Goal: Task Accomplishment & Management: Use online tool/utility

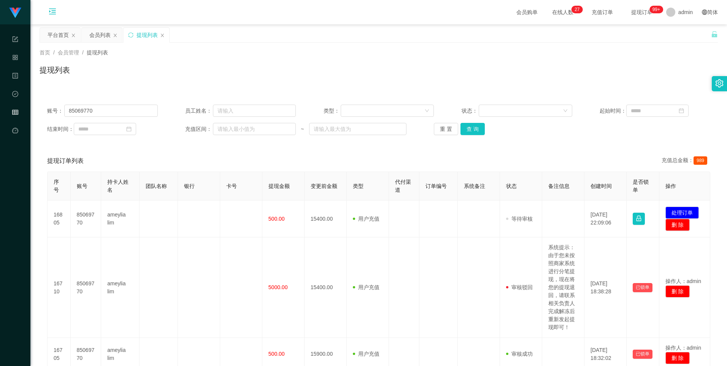
click at [51, 10] on icon "图标: menu-unfold" at bounding box center [53, 12] width 8 height 8
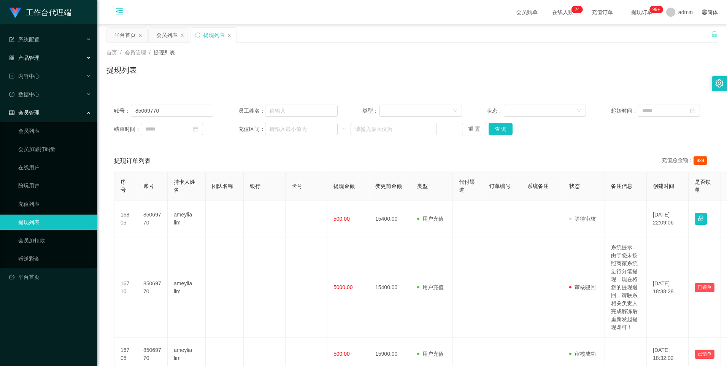
click at [41, 54] on div "产品管理" at bounding box center [48, 57] width 97 height 15
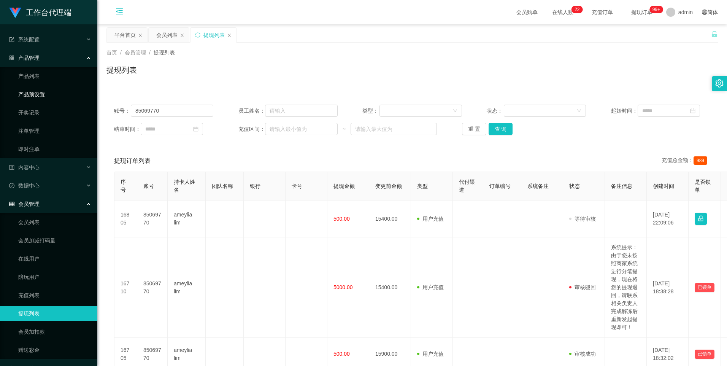
drag, startPoint x: 41, startPoint y: 94, endPoint x: 146, endPoint y: 79, distance: 106.1
click at [41, 94] on link "产品预设置" at bounding box center [54, 94] width 73 height 15
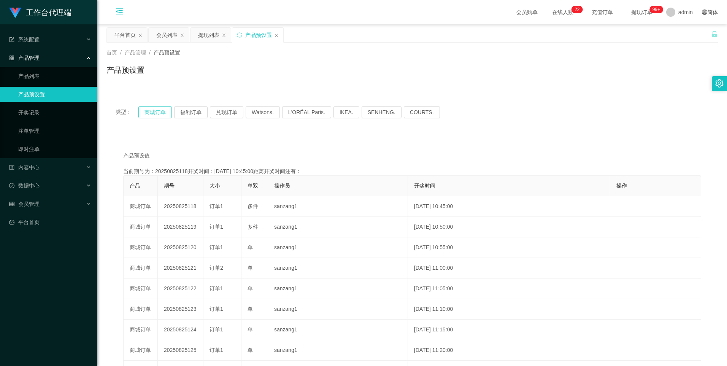
click at [155, 109] on button "商城订单" at bounding box center [154, 112] width 33 height 12
drag, startPoint x: 155, startPoint y: 110, endPoint x: 192, endPoint y: 103, distance: 38.3
click at [155, 110] on button "商城订单" at bounding box center [154, 112] width 33 height 12
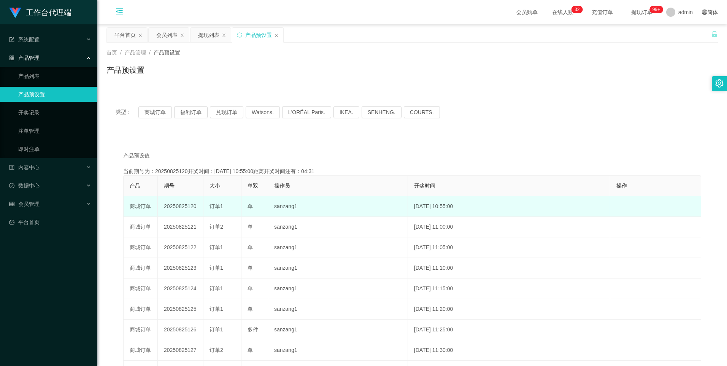
click at [171, 204] on td "20250825120" at bounding box center [181, 206] width 46 height 21
click at [172, 205] on td "20250825120" at bounding box center [181, 206] width 46 height 21
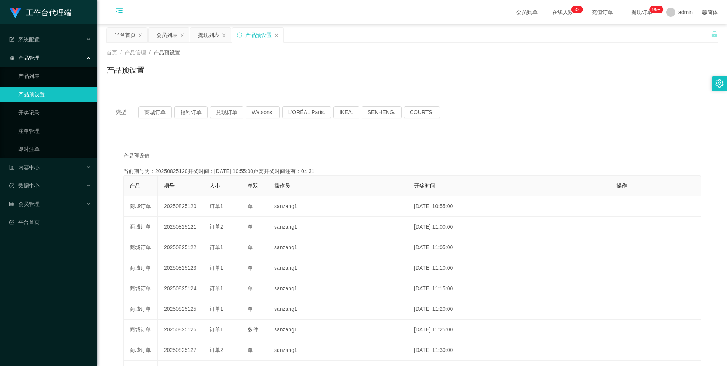
copy td "20250825120"
click at [155, 113] on button "商城订单" at bounding box center [154, 112] width 33 height 12
click at [159, 34] on div "会员列表" at bounding box center [166, 35] width 21 height 14
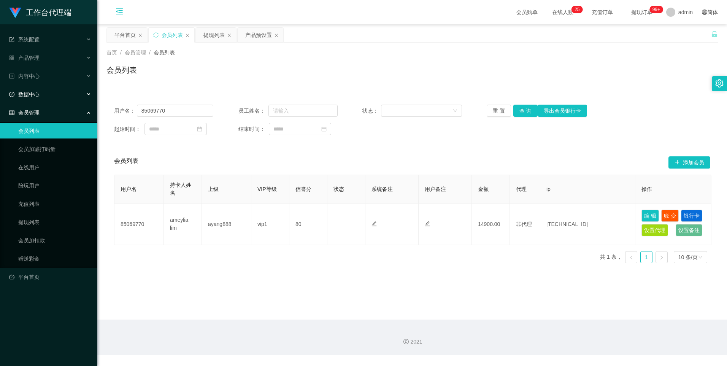
click at [45, 91] on div "数据中心" at bounding box center [48, 94] width 97 height 15
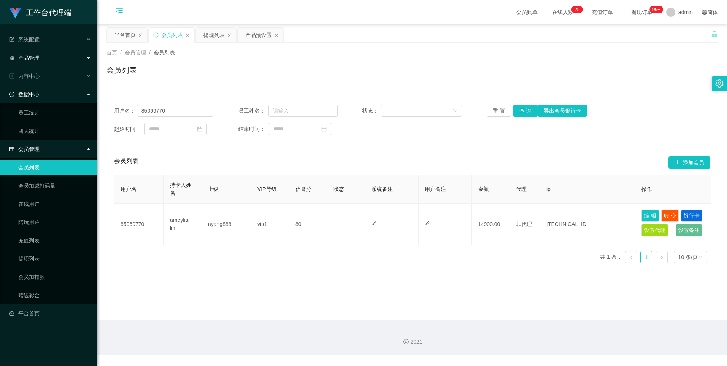
click at [44, 54] on div "产品管理" at bounding box center [48, 57] width 97 height 15
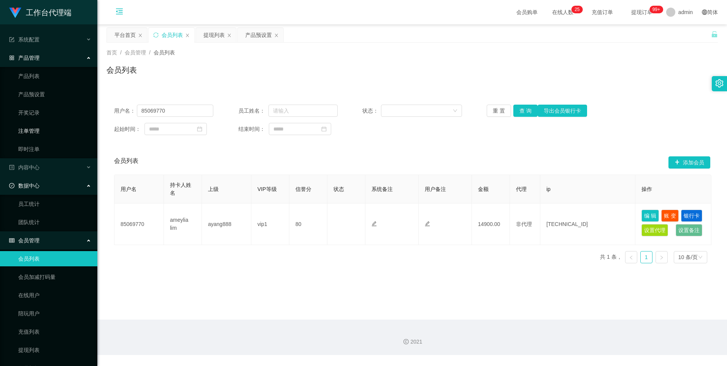
click at [39, 128] on link "注单管理" at bounding box center [54, 130] width 73 height 15
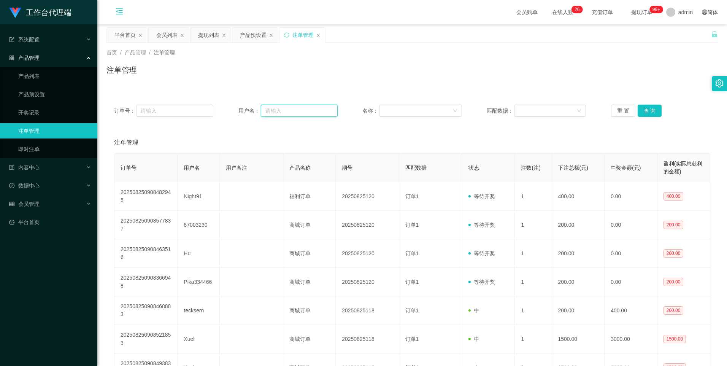
click at [277, 111] on input "text" at bounding box center [299, 111] width 77 height 12
paste input "85968163"
type input "85968163"
click at [643, 112] on button "查 询" at bounding box center [649, 111] width 24 height 12
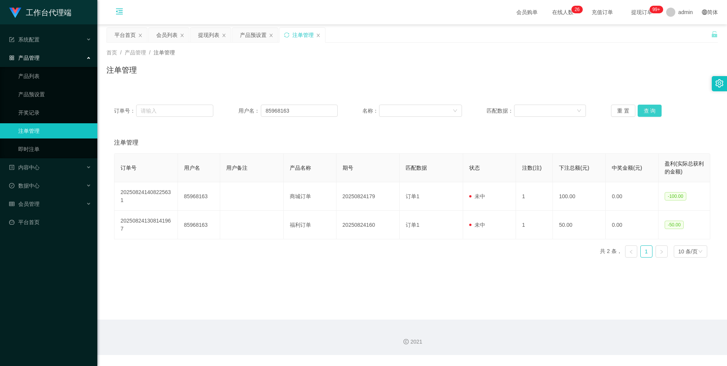
click at [651, 111] on button "查 询" at bounding box center [649, 111] width 24 height 12
click at [651, 111] on div "重 置 查 询" at bounding box center [660, 111] width 99 height 12
click at [651, 111] on button "查 询" at bounding box center [649, 111] width 24 height 12
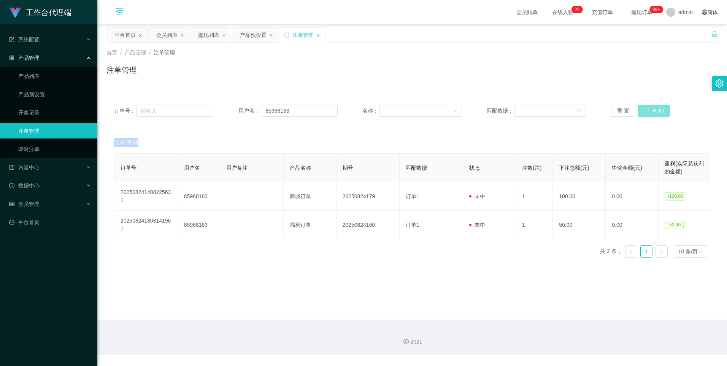
click at [651, 111] on button "查 询" at bounding box center [653, 111] width 33 height 12
click at [640, 113] on button "查 询" at bounding box center [649, 111] width 24 height 12
click at [640, 113] on button "查 询" at bounding box center [653, 111] width 33 height 12
click at [640, 113] on button "查 询" at bounding box center [649, 111] width 24 height 12
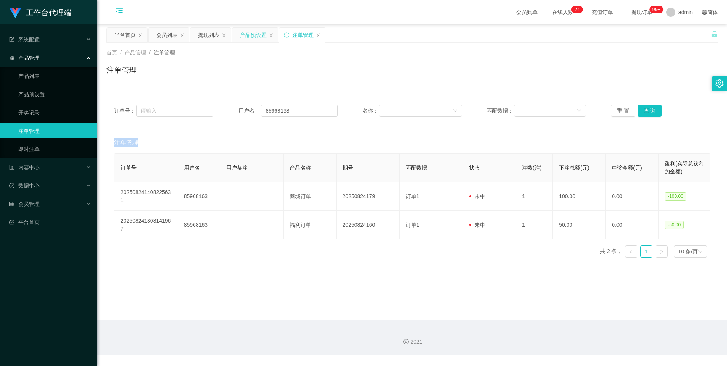
click at [255, 37] on div "产品预设置" at bounding box center [253, 35] width 27 height 14
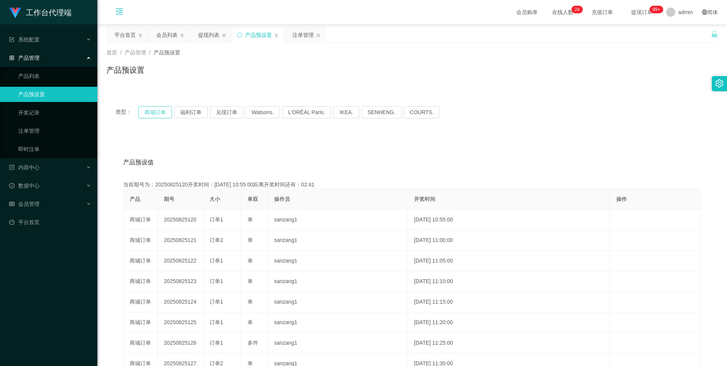
click at [156, 111] on button "商城订单" at bounding box center [154, 112] width 33 height 12
click at [297, 32] on div "注单管理" at bounding box center [302, 35] width 21 height 14
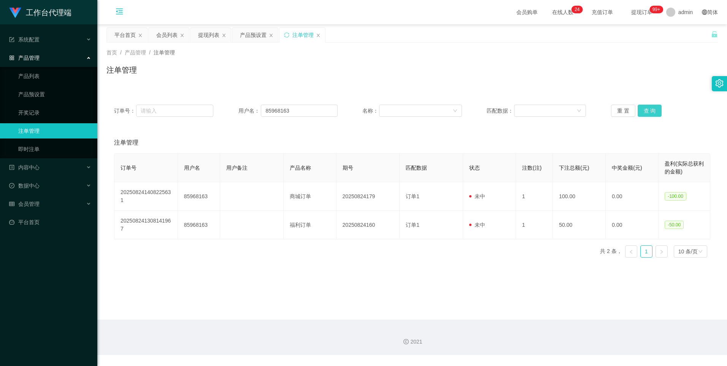
click at [643, 113] on button "查 询" at bounding box center [649, 111] width 24 height 12
click at [643, 113] on button "查 询" at bounding box center [653, 111] width 33 height 12
click at [650, 111] on button "查 询" at bounding box center [649, 111] width 24 height 12
click at [651, 108] on div "重 置 查 询" at bounding box center [660, 111] width 99 height 12
click at [651, 109] on button "查 询" at bounding box center [649, 111] width 24 height 12
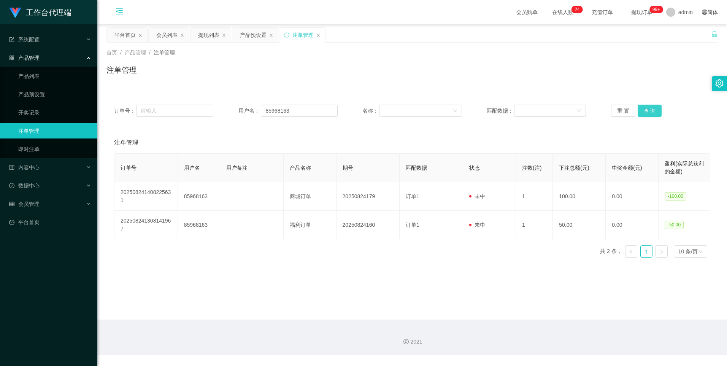
click at [651, 109] on button "查 询" at bounding box center [649, 111] width 24 height 12
click at [649, 111] on button "查 询" at bounding box center [649, 111] width 24 height 12
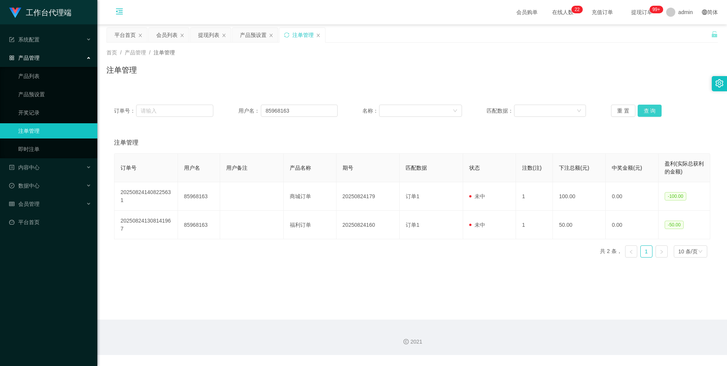
click at [649, 111] on button "查 询" at bounding box center [649, 111] width 24 height 12
click at [644, 117] on div "订单号： 用户名： 85968163 名称： 匹配数据： 重 置 查 询" at bounding box center [411, 110] width 611 height 27
click at [645, 112] on button "查 询" at bounding box center [649, 111] width 24 height 12
click at [645, 112] on div "重 置 查 询" at bounding box center [660, 111] width 99 height 12
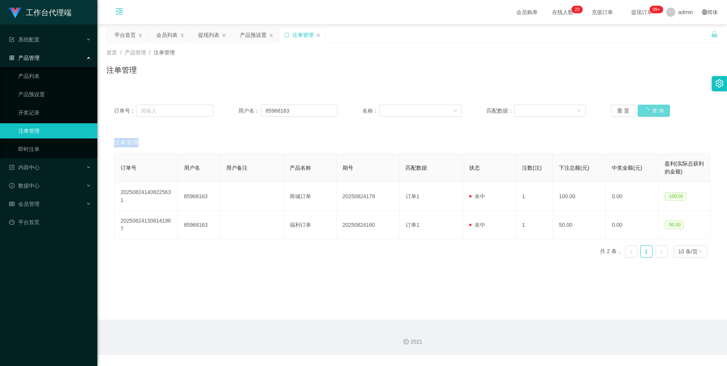
click at [645, 112] on div "重 置 查 询" at bounding box center [660, 111] width 99 height 12
click at [645, 112] on button "查 询" at bounding box center [649, 111] width 24 height 12
click at [645, 112] on div "重 置 查 询" at bounding box center [660, 111] width 99 height 12
click at [645, 112] on button "查 询" at bounding box center [649, 111] width 24 height 12
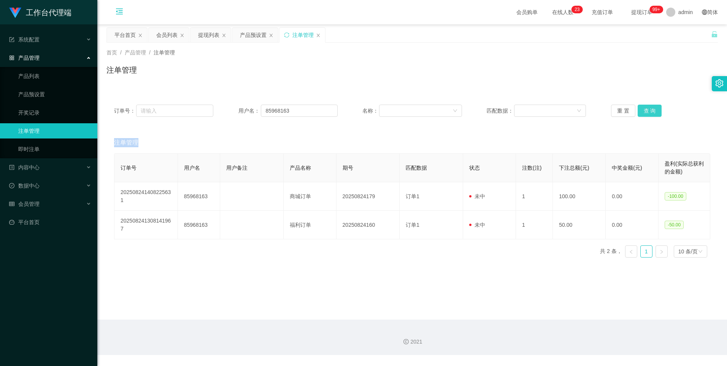
click at [645, 112] on button "查 询" at bounding box center [649, 111] width 24 height 12
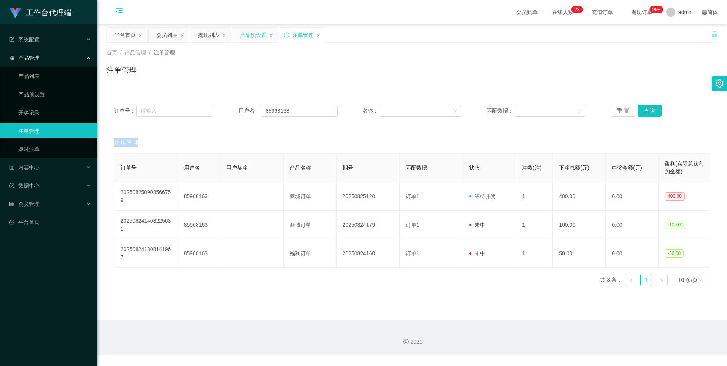
click at [249, 34] on div "产品预设置" at bounding box center [253, 35] width 27 height 14
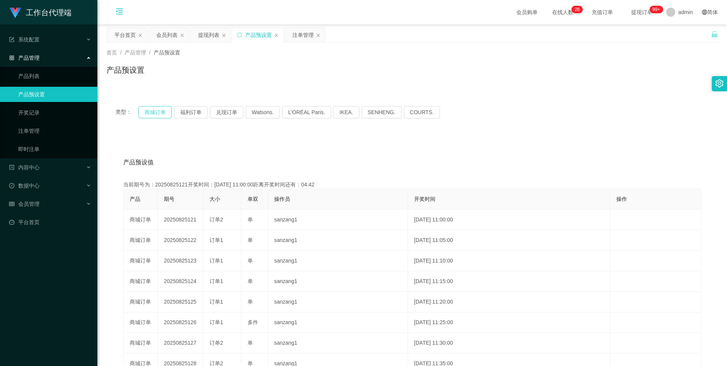
click at [146, 108] on button "商城订单" at bounding box center [154, 112] width 33 height 12
